Goal: Information Seeking & Learning: Learn about a topic

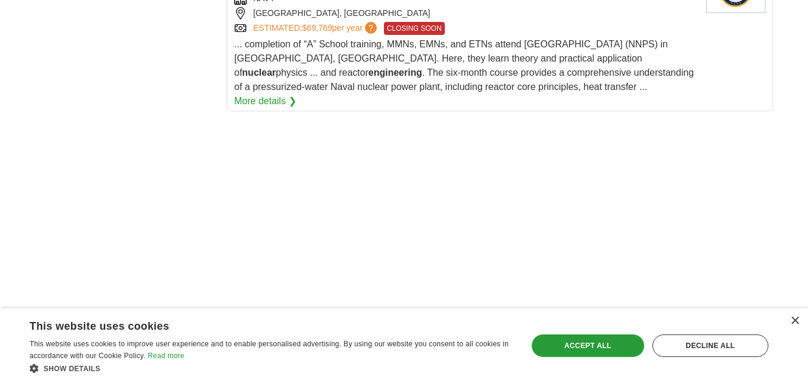
scroll to position [1931, 0]
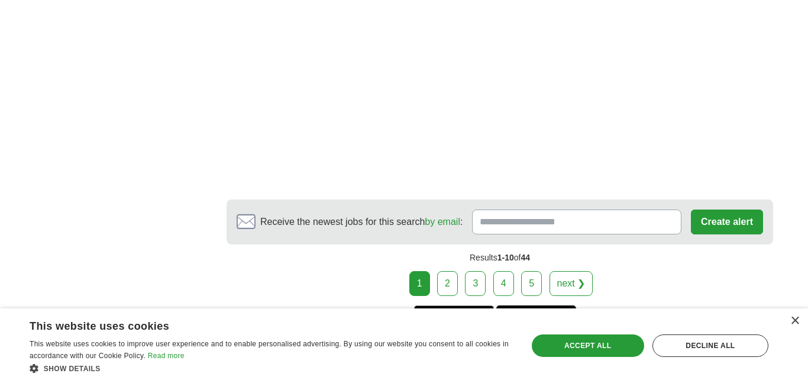
click at [444, 271] on link "2" at bounding box center [447, 283] width 21 height 25
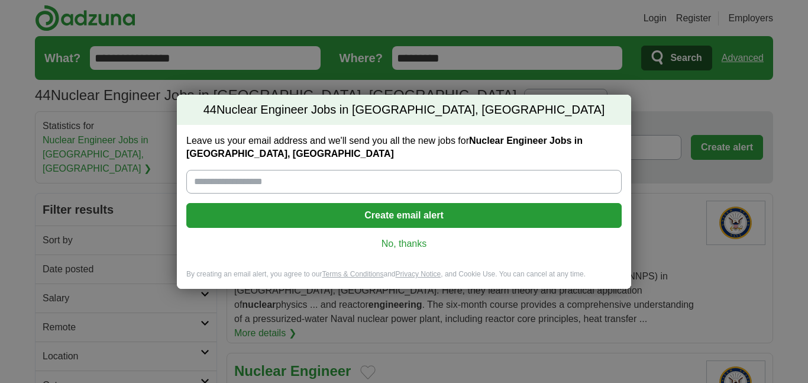
click at [400, 241] on link "No, thanks" at bounding box center [404, 243] width 416 height 13
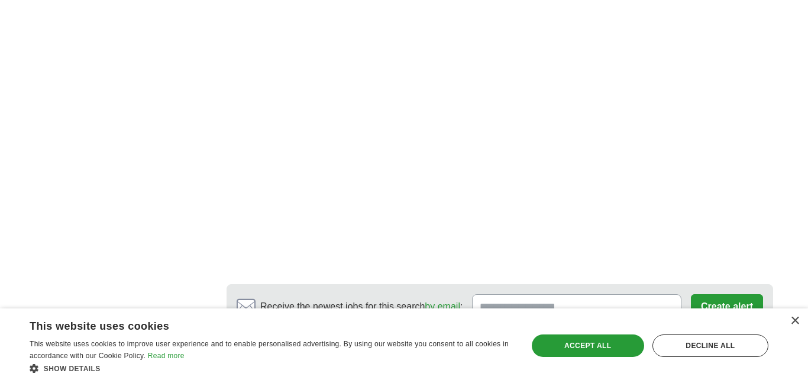
scroll to position [2200, 0]
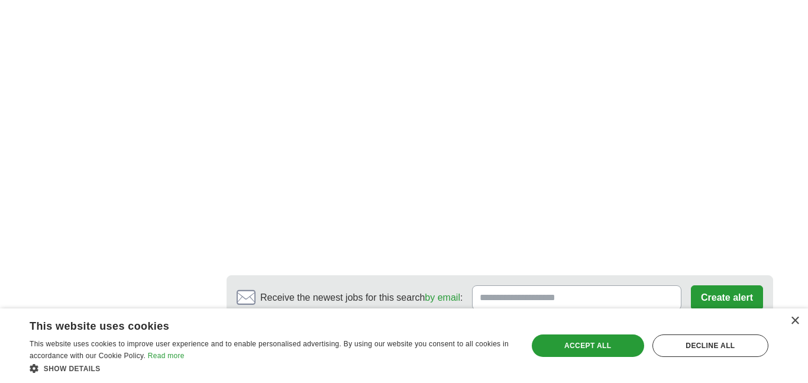
click at [596, 347] on link "next ❯" at bounding box center [605, 359] width 44 height 25
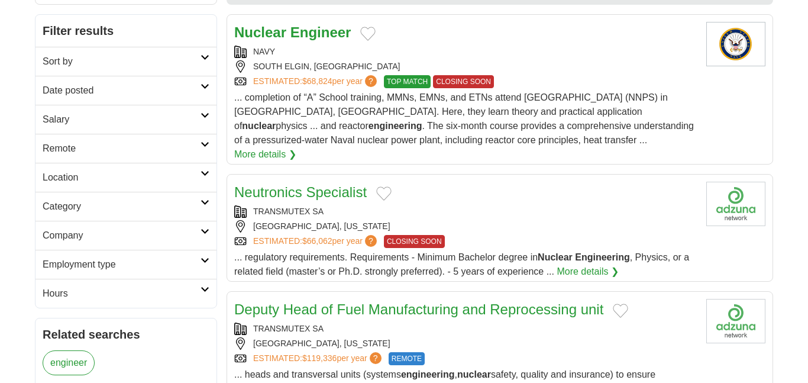
scroll to position [182, 0]
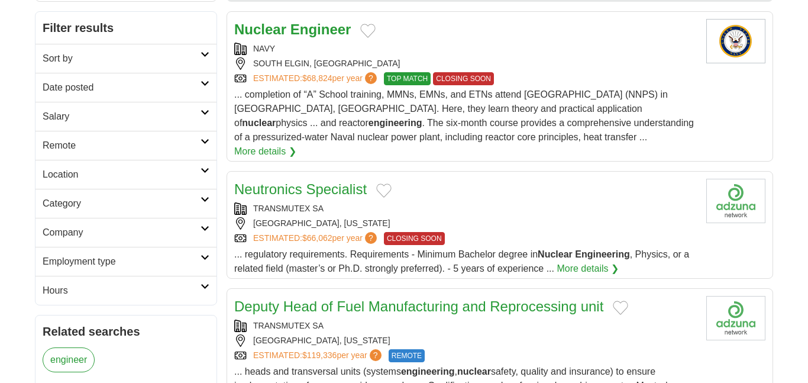
click at [498, 179] on div "Neutronics Specialist" at bounding box center [465, 189] width 463 height 21
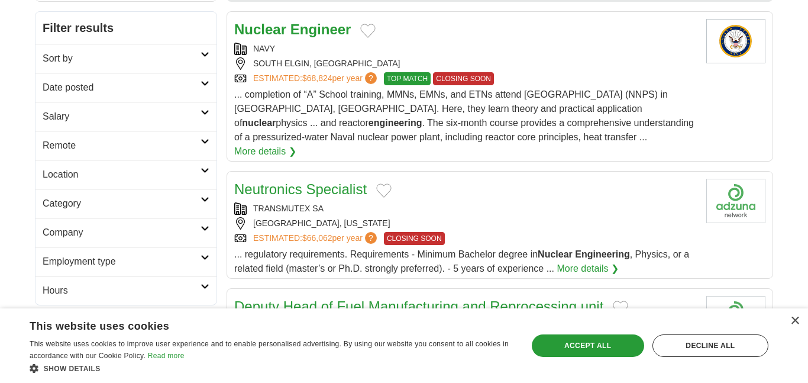
click at [595, 261] on link "More details ❯" at bounding box center [588, 268] width 62 height 14
